Goal: Entertainment & Leisure: Consume media (video, audio)

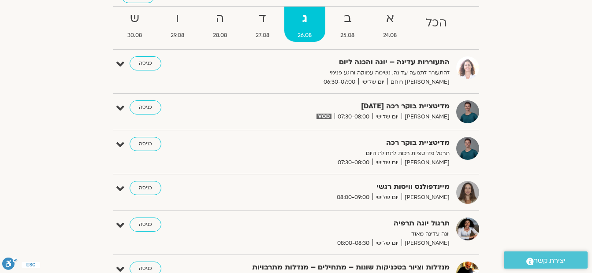
scroll to position [220, 0]
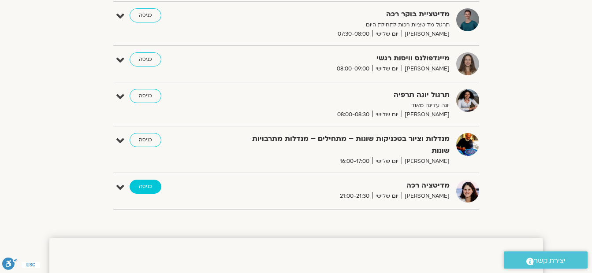
click at [148, 180] on link "כניסה" at bounding box center [146, 187] width 32 height 14
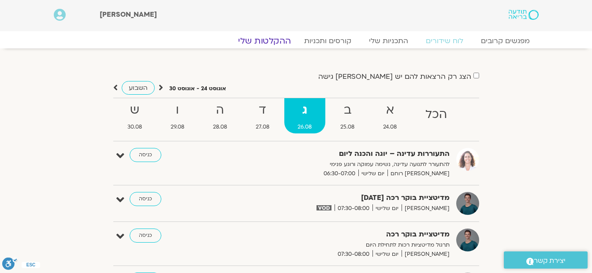
click at [262, 42] on link "ההקלטות שלי" at bounding box center [264, 41] width 74 height 11
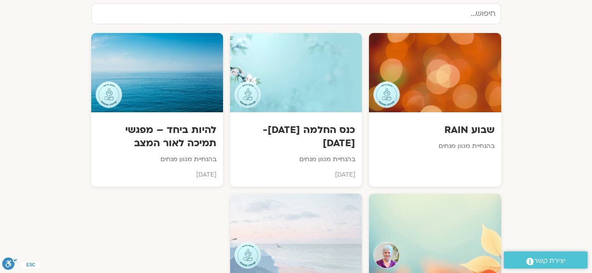
scroll to position [705, 0]
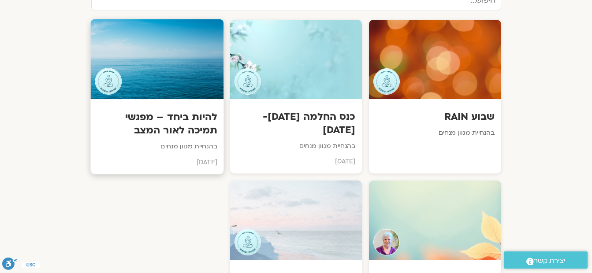
click at [201, 123] on h3 "להיות ביחד – מפגשי תמיכה לאור המצב" at bounding box center [157, 123] width 120 height 27
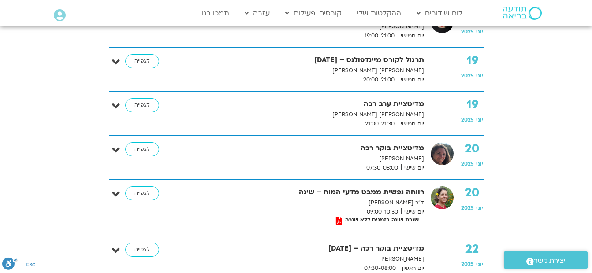
scroll to position [2116, 0]
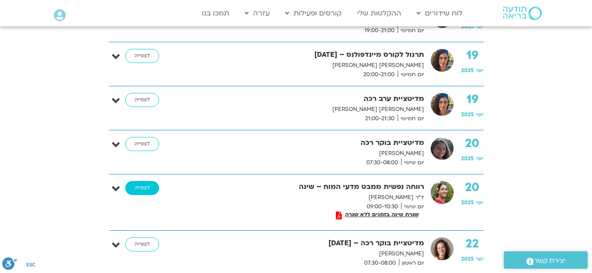
click at [137, 181] on link "לצפייה" at bounding box center [142, 188] width 34 height 14
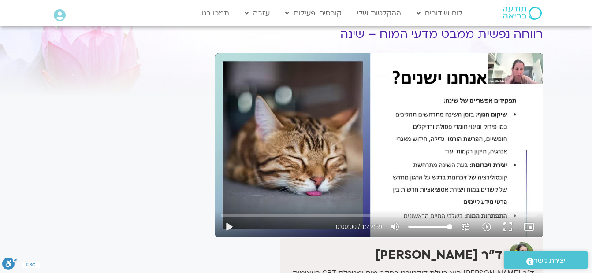
scroll to position [88, 0]
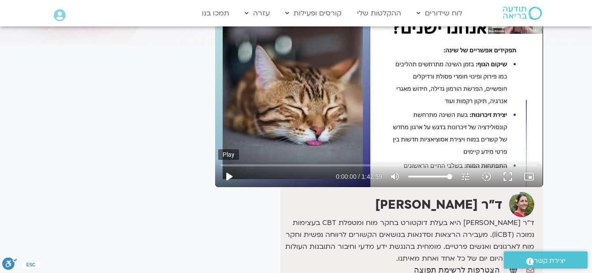
click at [227, 177] on button "play_arrow" at bounding box center [228, 176] width 21 height 21
drag, startPoint x: 223, startPoint y: 166, endPoint x: 320, endPoint y: 163, distance: 97.0
click at [323, 163] on input "Seek" at bounding box center [379, 165] width 316 height 5
click at [227, 175] on button "pause" at bounding box center [228, 176] width 21 height 21
click at [229, 173] on button "play_arrow" at bounding box center [228, 176] width 21 height 21
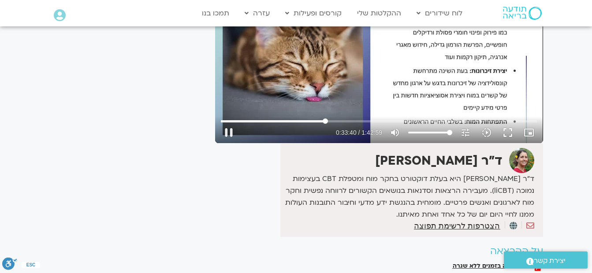
scroll to position [44, 0]
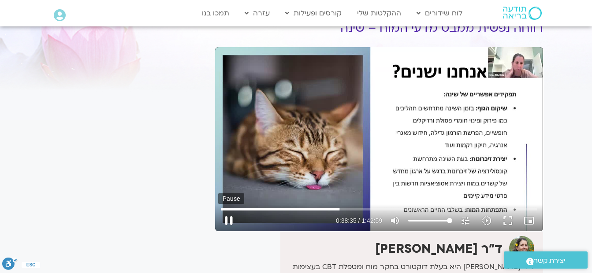
click at [227, 223] on button "pause" at bounding box center [228, 220] width 21 height 21
click at [227, 222] on button "play_arrow" at bounding box center [228, 220] width 21 height 21
click at [230, 223] on button "pause" at bounding box center [228, 220] width 21 height 21
click at [230, 223] on button "play_arrow" at bounding box center [228, 220] width 21 height 21
click at [228, 223] on button "pause" at bounding box center [228, 220] width 21 height 21
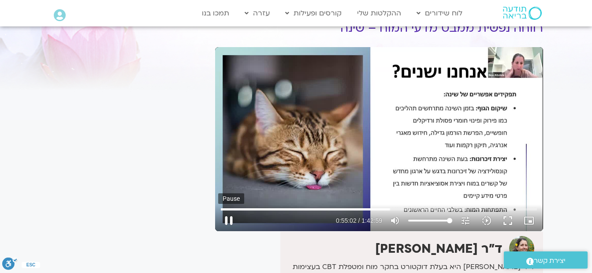
type input "3302.87959"
